Goal: Information Seeking & Learning: Learn about a topic

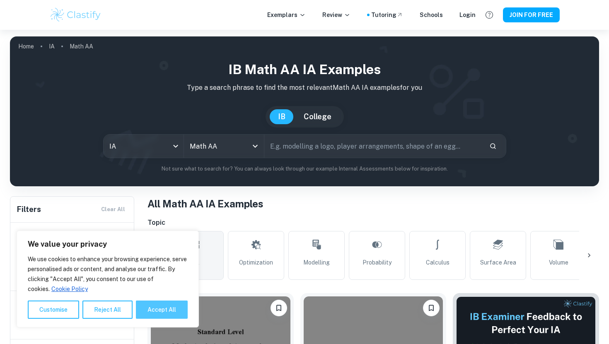
scroll to position [50, 0]
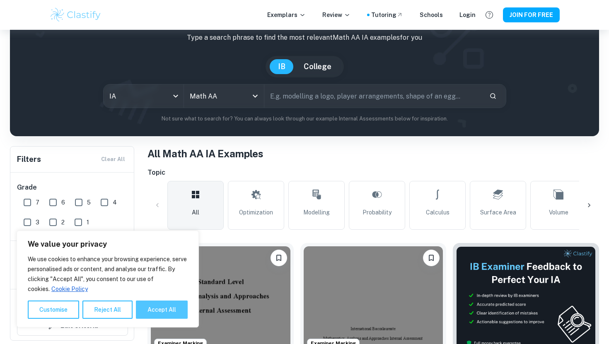
click at [147, 309] on button "Accept All" at bounding box center [162, 310] width 52 height 18
checkbox input "true"
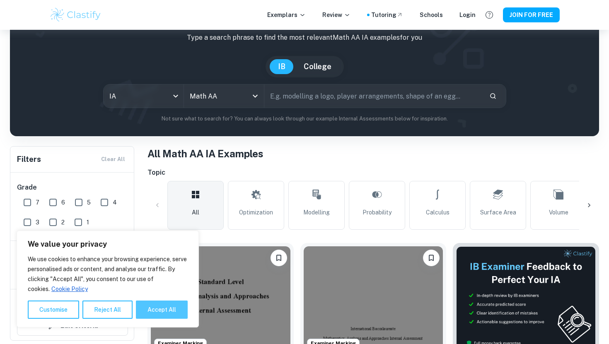
checkbox input "true"
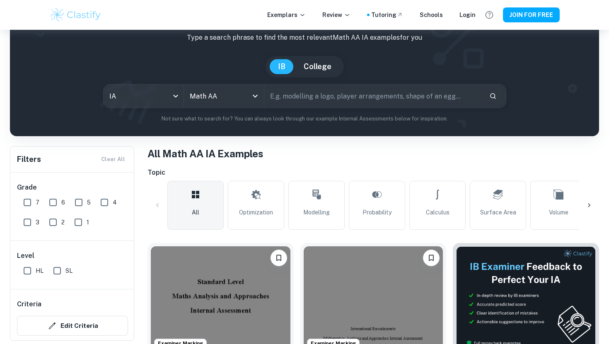
click at [26, 206] on input "7" at bounding box center [27, 202] width 17 height 17
checkbox input "true"
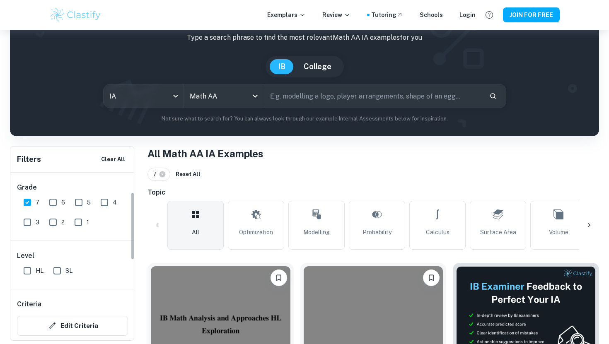
scroll to position [53, 0]
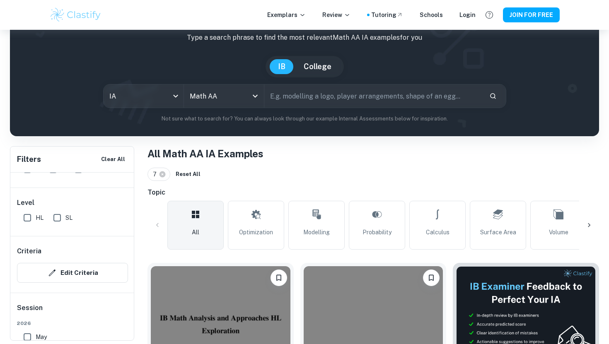
click at [25, 221] on input "HL" at bounding box center [27, 218] width 17 height 17
checkbox input "true"
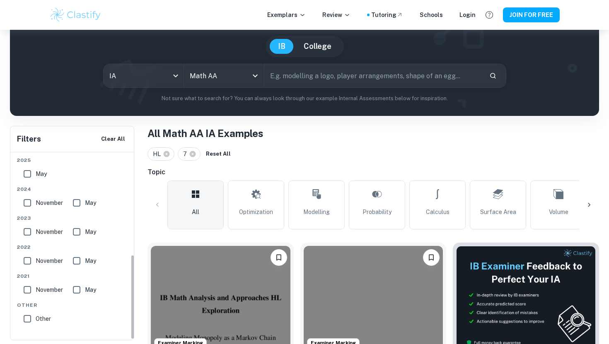
scroll to position [225, 0]
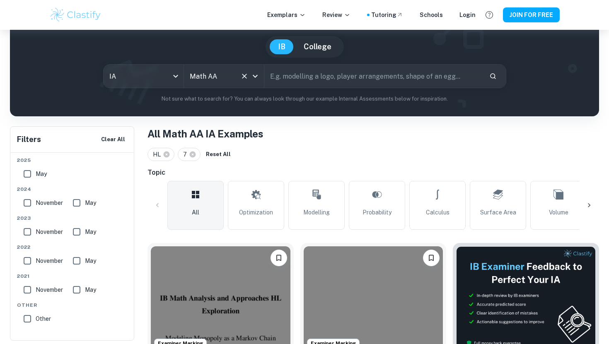
click at [249, 79] on button "Clear" at bounding box center [245, 76] width 12 height 12
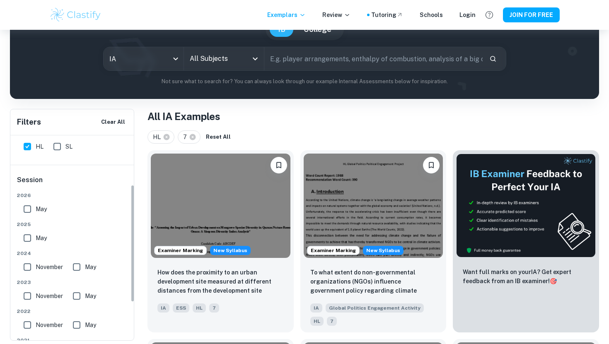
scroll to position [86, 0]
click at [36, 215] on label "May" at bounding box center [33, 210] width 28 height 17
click at [36, 215] on input "May" at bounding box center [27, 210] width 17 height 17
checkbox input "true"
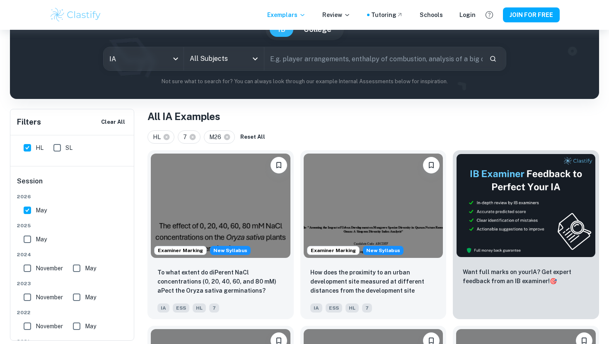
click at [32, 248] on div "[DATE] [DATE] [DATE] May [DATE] May [DATE] May [DATE] May Other Other" at bounding box center [72, 294] width 111 height 203
click at [30, 244] on input "May" at bounding box center [27, 239] width 17 height 17
checkbox input "true"
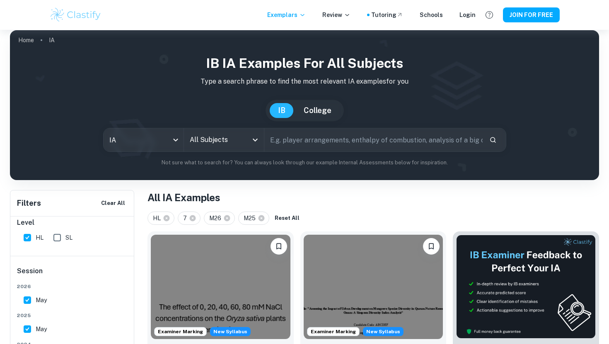
scroll to position [0, 0]
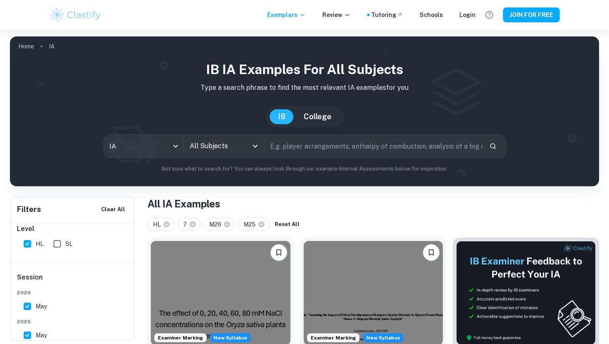
click at [255, 148] on icon "Open" at bounding box center [255, 146] width 10 height 10
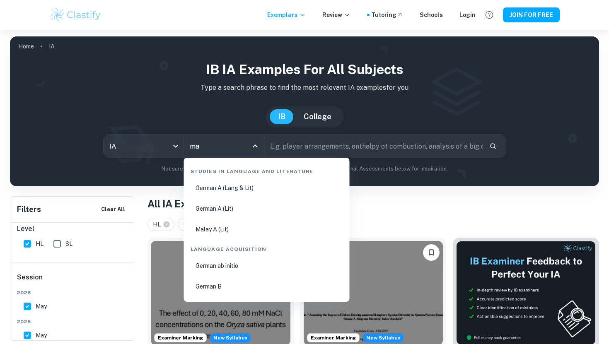
type input "mat"
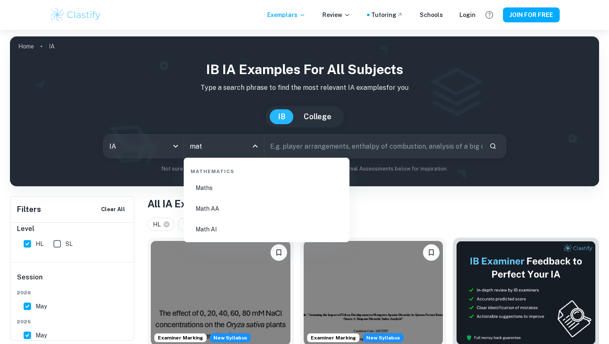
click at [246, 211] on li "Math AA" at bounding box center [266, 208] width 159 height 19
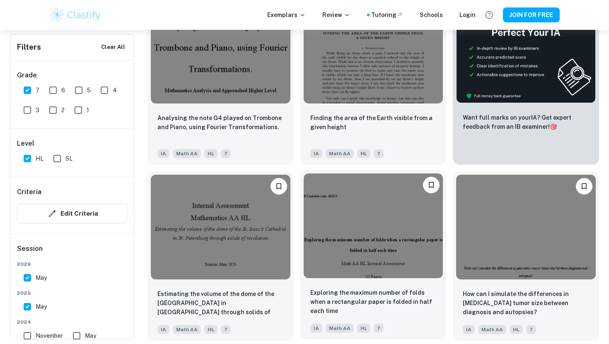
click at [315, 238] on img at bounding box center [374, 226] width 140 height 104
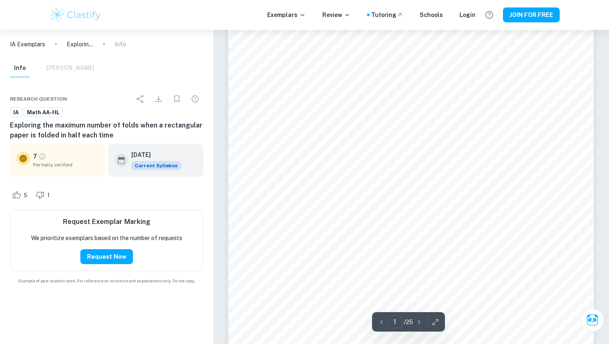
scroll to position [14, 0]
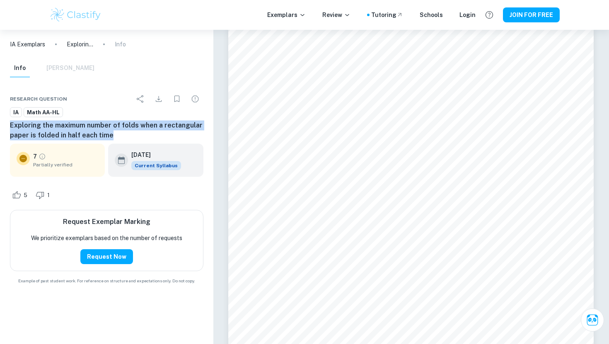
drag, startPoint x: 9, startPoint y: 126, endPoint x: 112, endPoint y: 139, distance: 103.9
click at [112, 139] on div "Research question IA Math AA-HL Exploring the maximum number of folds when a re…" at bounding box center [106, 188] width 213 height 214
copy h6 "Exploring the maximum number of folds when a rectangular paper is folded in hal…"
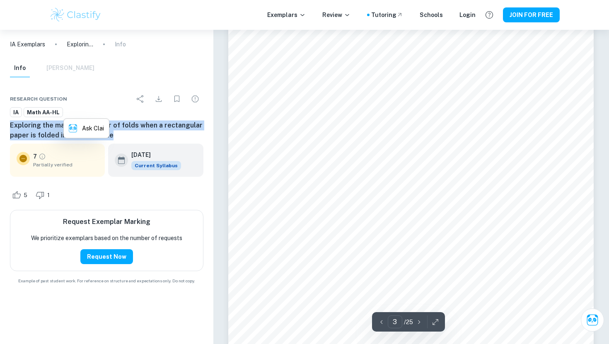
scroll to position [1194, 0]
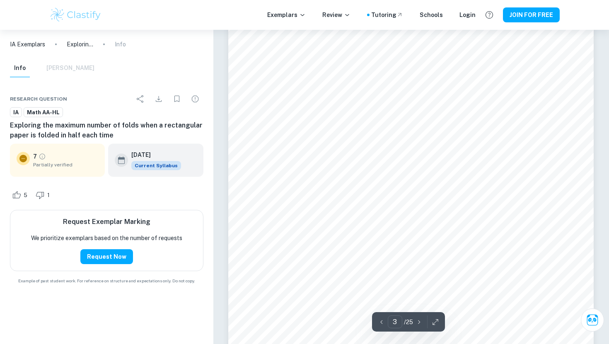
click at [203, 75] on div "Info [PERSON_NAME]" at bounding box center [106, 70] width 207 height 22
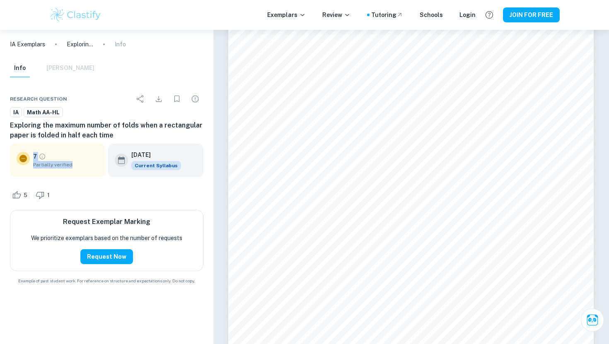
drag, startPoint x: 70, startPoint y: 165, endPoint x: 30, endPoint y: 165, distance: 40.2
click at [30, 165] on div "7 Partially verified" at bounding box center [58, 160] width 82 height 17
click at [31, 169] on div "7 Partially verified" at bounding box center [58, 160] width 82 height 17
drag, startPoint x: 31, startPoint y: 167, endPoint x: 81, endPoint y: 167, distance: 49.3
click at [81, 167] on div "7 Partially verified" at bounding box center [58, 160] width 82 height 17
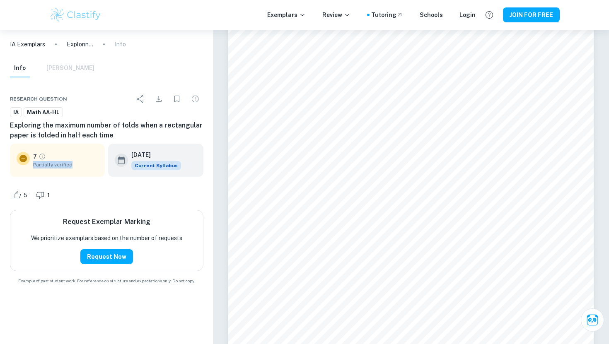
copy span "Partially verified"
click at [110, 174] on div "[DATE] Current Syllabus" at bounding box center [155, 160] width 95 height 33
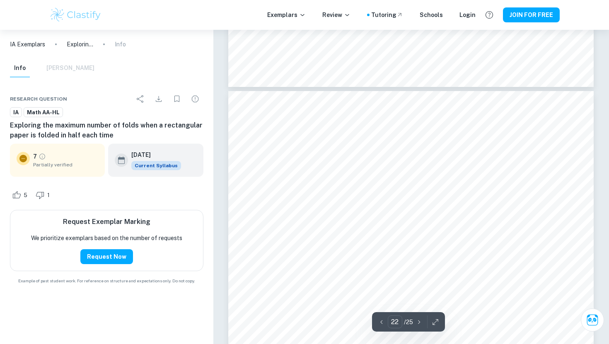
scroll to position [11180, 0]
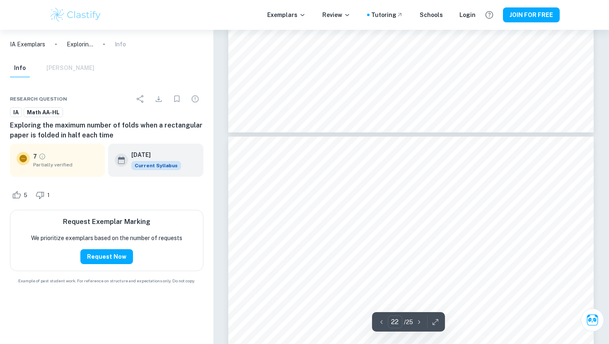
type input "21"
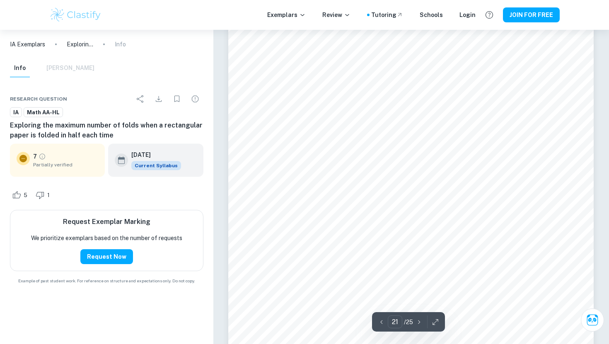
scroll to position [10863, 0]
